Goal: Transaction & Acquisition: Purchase product/service

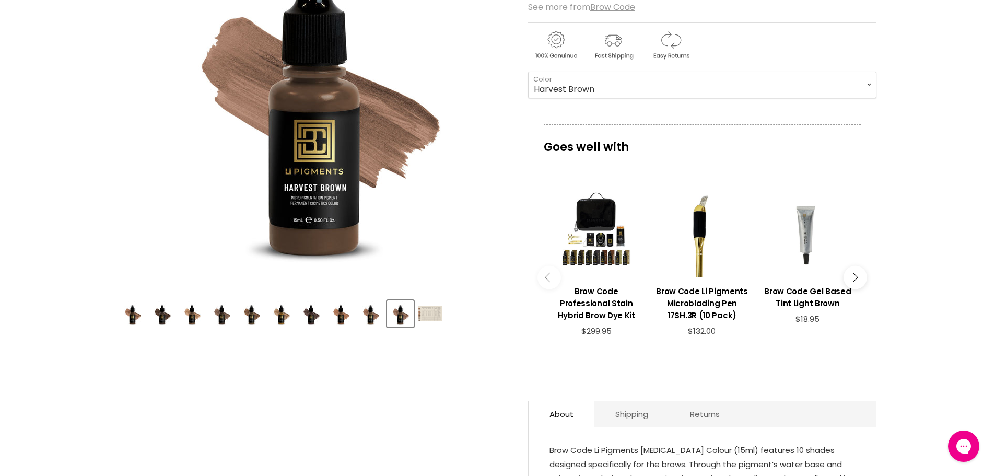
click at [445, 307] on div "Product thumbnails" at bounding box center [314, 312] width 393 height 30
click at [436, 314] on img "Product thumbnails" at bounding box center [430, 313] width 25 height 15
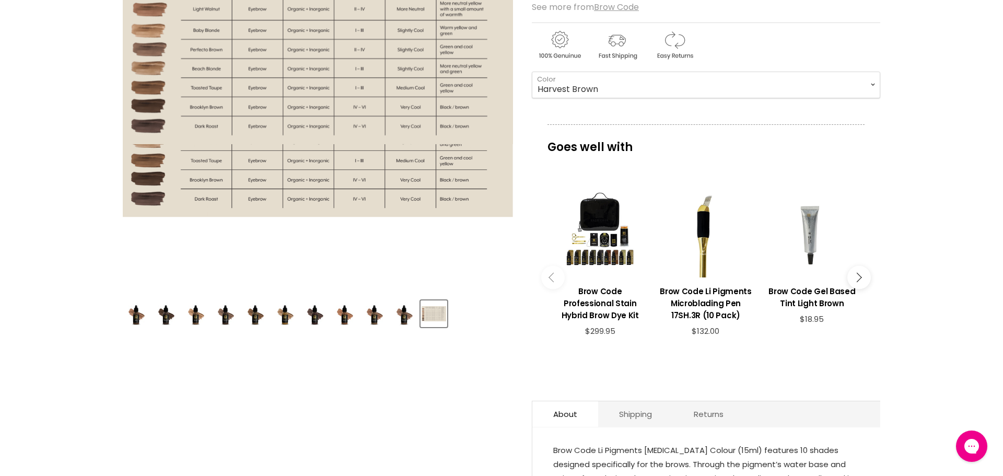
click at [329, 155] on img "Brow Code Li Pigments image. Click or Scroll to Zoom." at bounding box center [318, 95] width 390 height 244
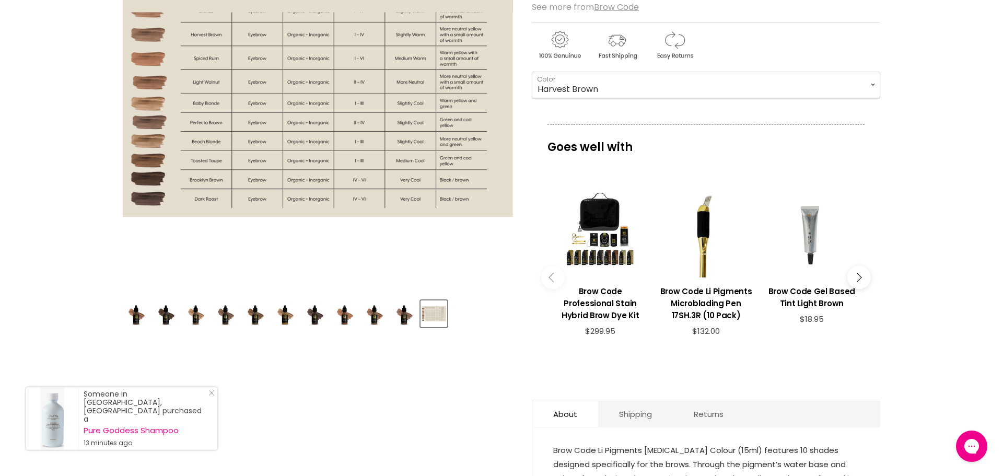
click at [476, 276] on div "Click or scroll to zoom Tap or pinch to zoom" at bounding box center [318, 95] width 390 height 390
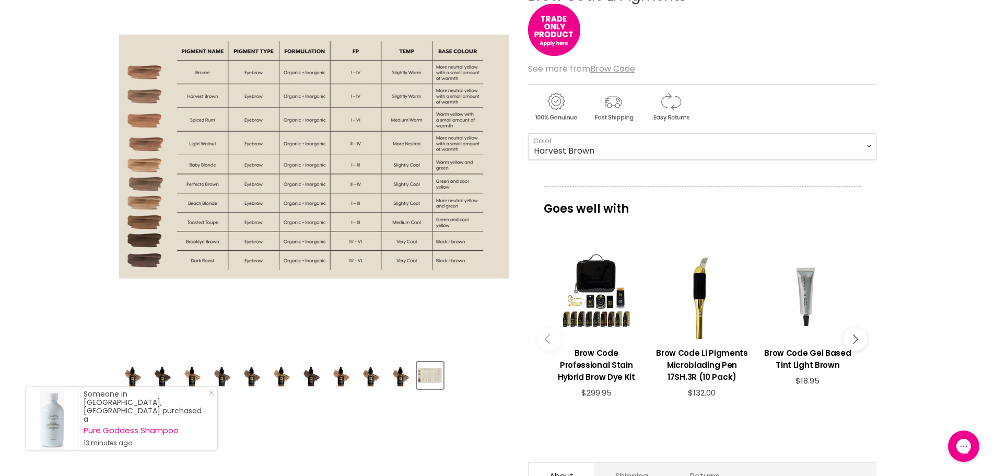
scroll to position [145, 0]
